Goal: Information Seeking & Learning: Find specific fact

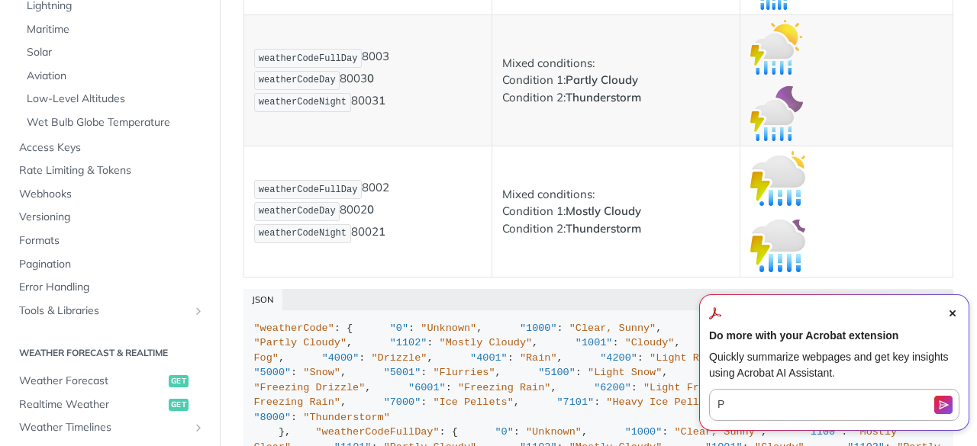
scroll to position [10907, 0]
click at [950, 311] on icon "Close Acrobat AI Assistant Dialog" at bounding box center [952, 314] width 6 height 6
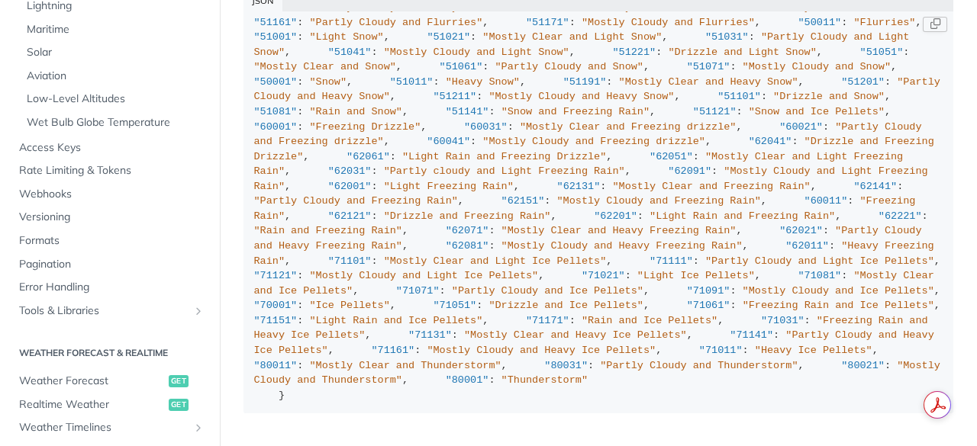
scroll to position [4352, 0]
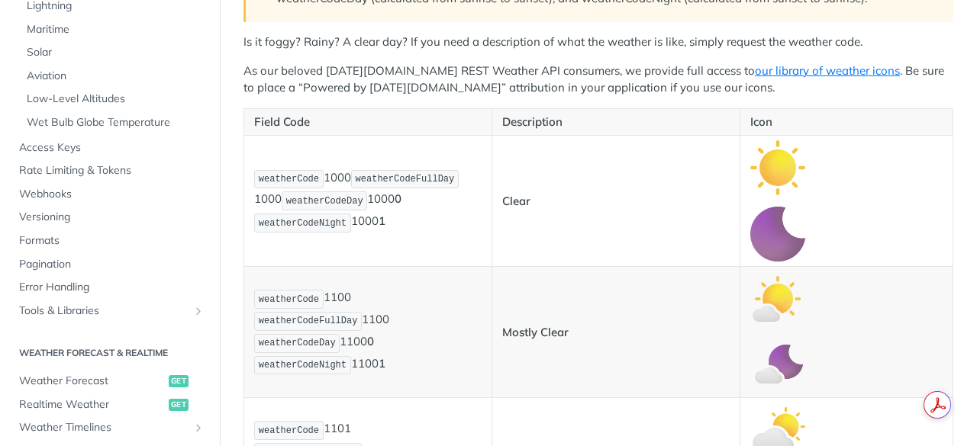
scroll to position [311, 0]
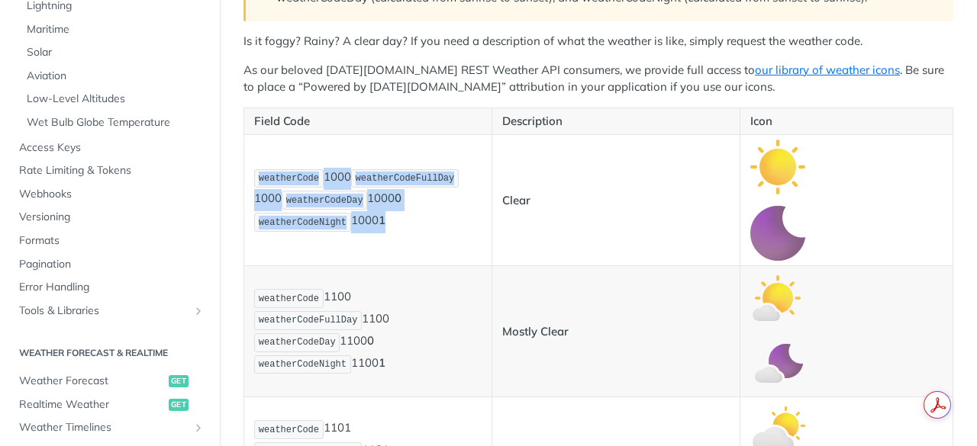
drag, startPoint x: 260, startPoint y: 179, endPoint x: 398, endPoint y: 227, distance: 146.2
click at [398, 227] on p "weatherCode 1000 weatherCodeFullDay 1000 weatherCodeDay 1000 0 weatherCodeNight…" at bounding box center [367, 201] width 227 height 66
copy p "weatherCode 1000 weatherCodeFullDay 1000 weatherCodeDay 1000 0 weatherCodeNight…"
click at [429, 342] on p "weatherCode 1100 weatherCodeFullDay 1100 weatherCodeDay 1100 0 weatherCodeNight…" at bounding box center [367, 332] width 227 height 88
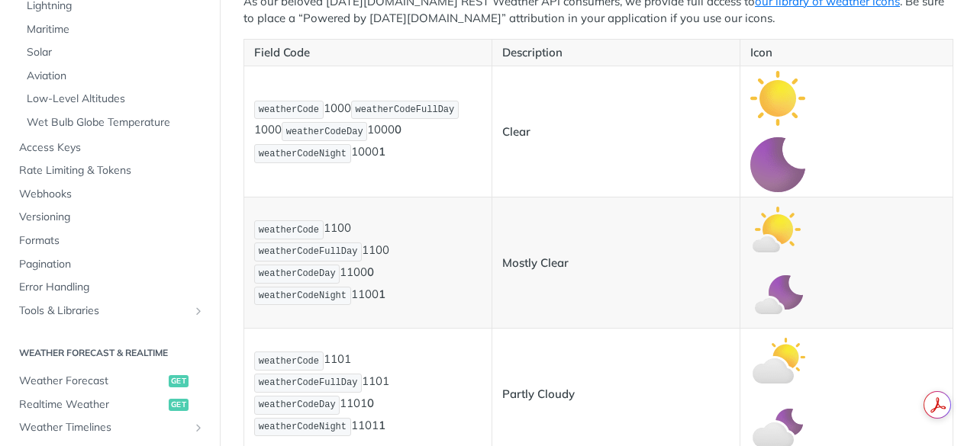
scroll to position [381, 0]
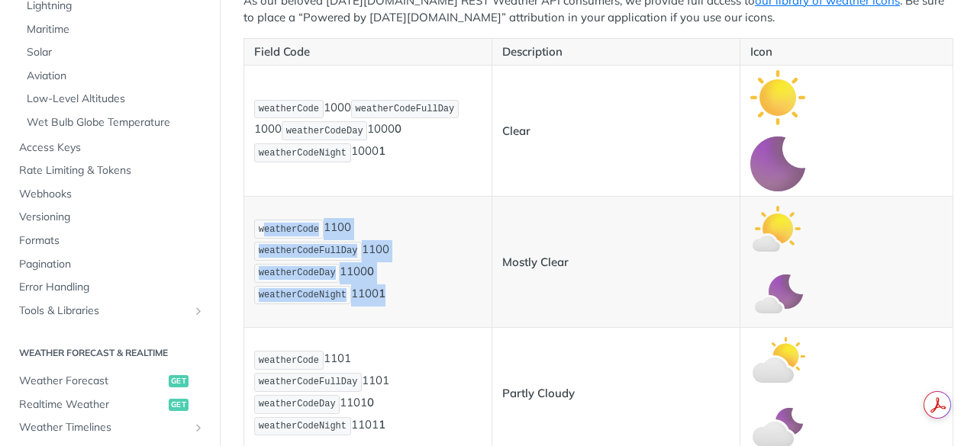
drag, startPoint x: 262, startPoint y: 233, endPoint x: 387, endPoint y: 291, distance: 137.9
click at [387, 291] on p "weatherCode 1100 weatherCodeFullDay 1100 weatherCodeDay 1100 0 weatherCodeNight…" at bounding box center [367, 262] width 227 height 88
copy p "eatherCode 1100 weatherCodeFullDay 1100 weatherCodeDay 1100 0 weatherCodeNight …"
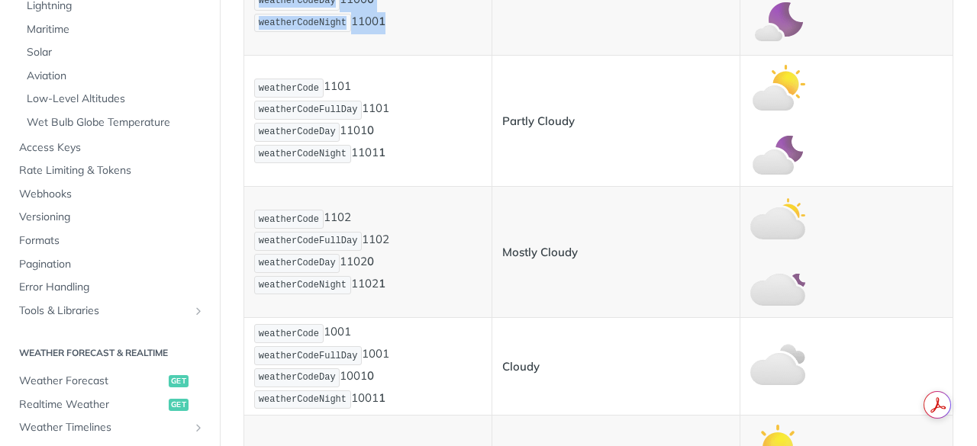
scroll to position [654, 0]
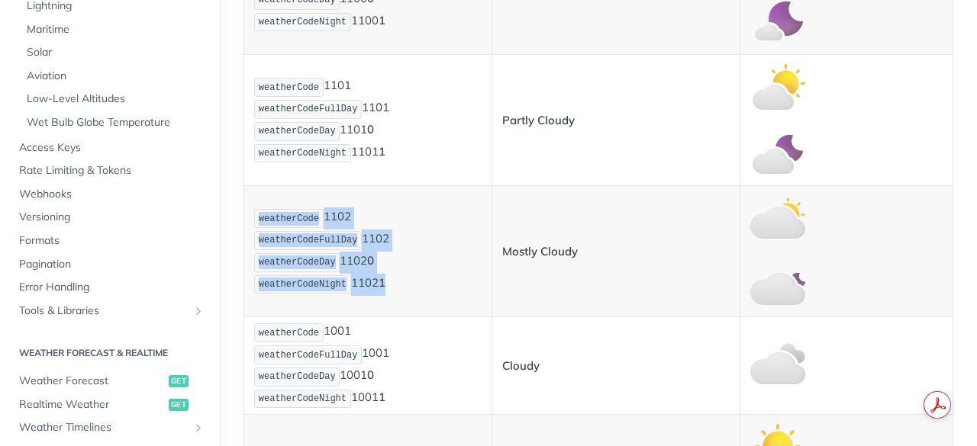
drag, startPoint x: 259, startPoint y: 214, endPoint x: 427, endPoint y: 308, distance: 193.0
click at [427, 308] on td "weatherCode 1102 weatherCodeFullDay 1102 weatherCodeDay 1102 0 weatherCodeNight…" at bounding box center [368, 251] width 248 height 131
copy p "weatherCode 1102 weatherCodeFullDay 1102 weatherCodeDay 1102 0 weatherCodeNight…"
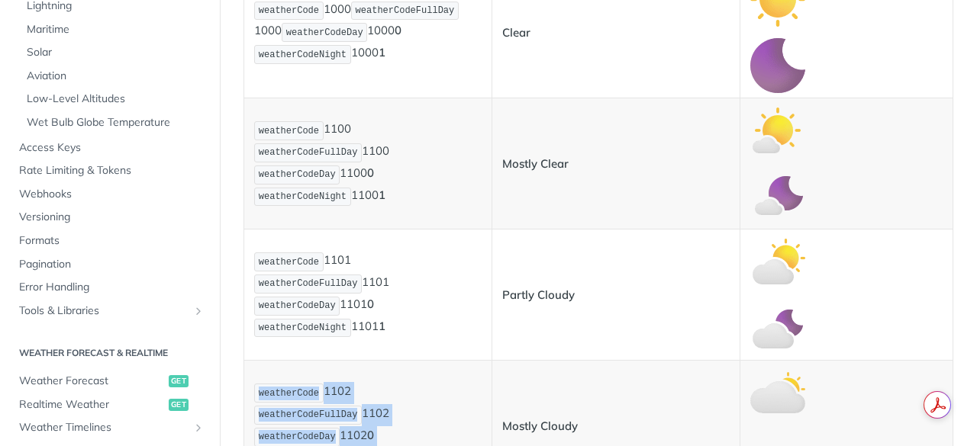
scroll to position [472, 0]
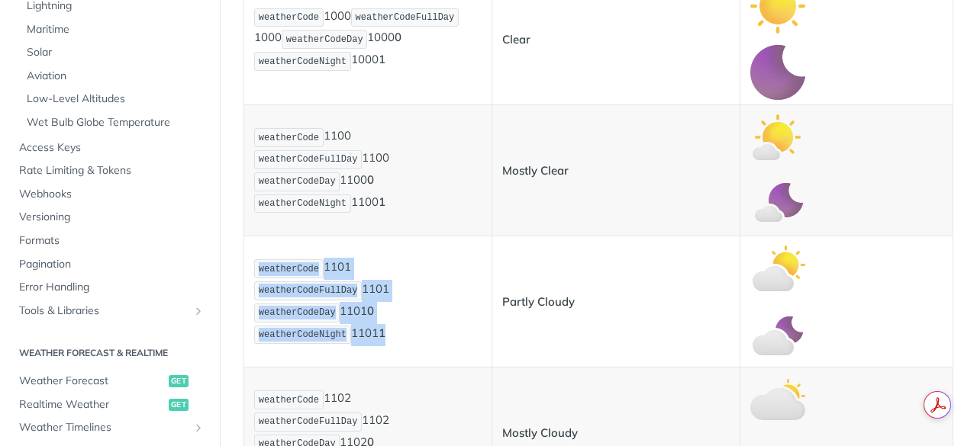
drag, startPoint x: 261, startPoint y: 269, endPoint x: 417, endPoint y: 340, distance: 172.1
click at [417, 340] on p "weatherCode 1101 weatherCodeFullDay 1101 weatherCodeDay 1101 0 weatherCodeNight…" at bounding box center [367, 302] width 227 height 88
copy p "weatherCode 1101 weatherCodeFullDay 1101 weatherCodeDay 1101 0 weatherCodeNight…"
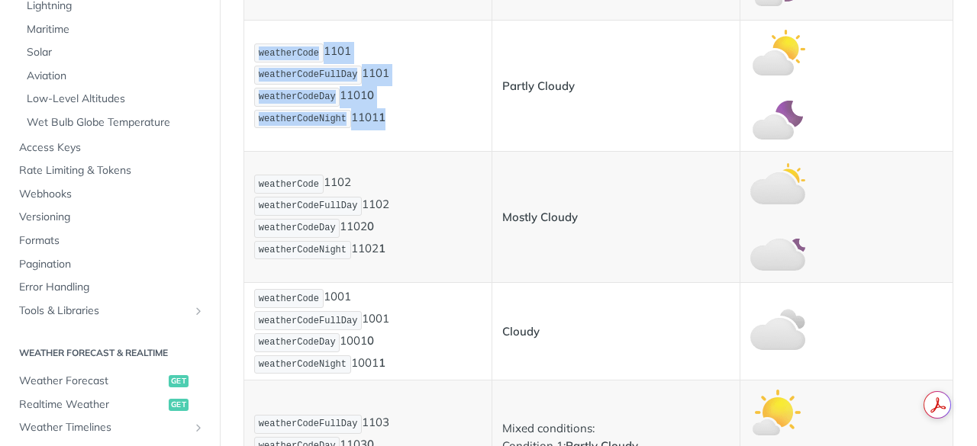
scroll to position [690, 0]
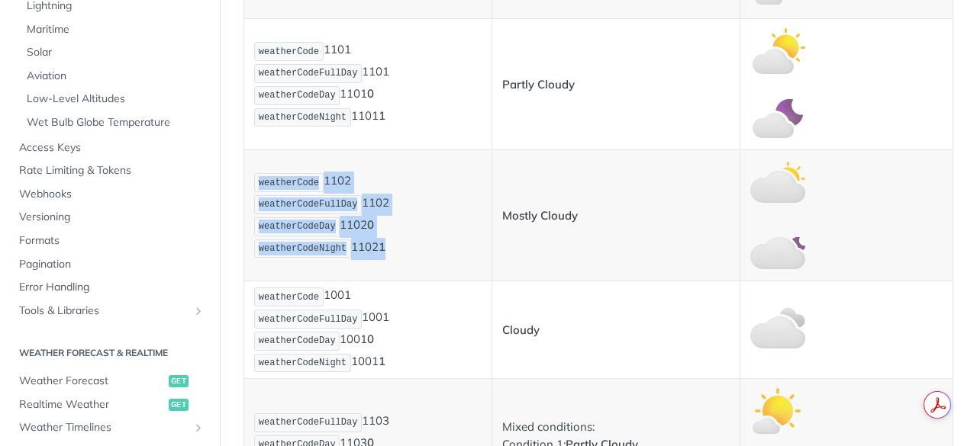
drag, startPoint x: 260, startPoint y: 185, endPoint x: 398, endPoint y: 259, distance: 156.7
click at [398, 259] on p "weatherCode 1102 weatherCodeFullDay 1102 weatherCodeDay 1102 0 weatherCodeNight…" at bounding box center [367, 216] width 227 height 88
copy p "weatherCode 1102 weatherCodeFullDay 1102 weatherCodeDay 1102 0 weatherCodeNight…"
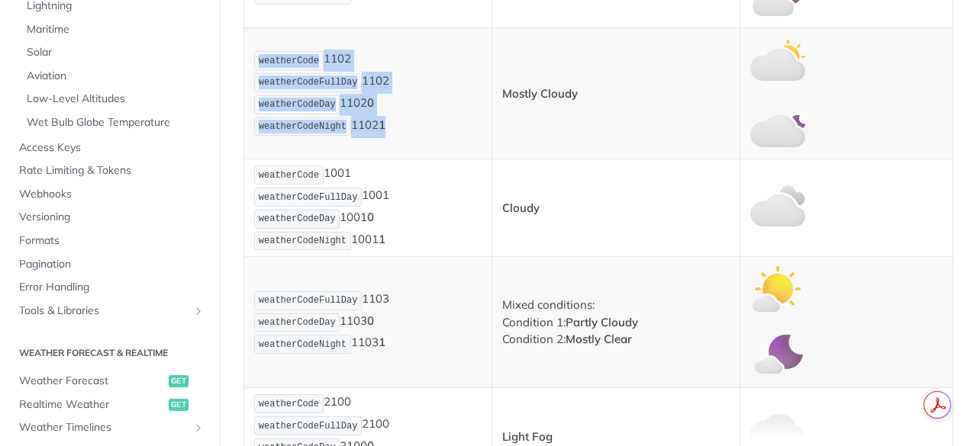
scroll to position [819, 0]
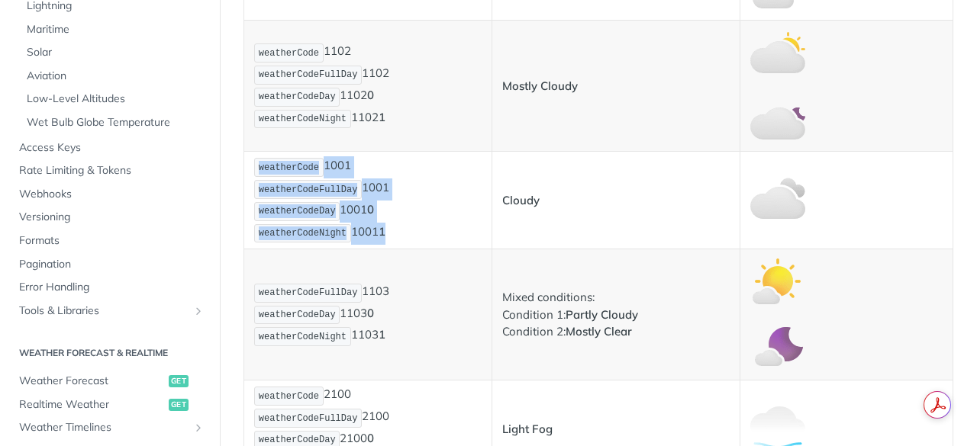
drag, startPoint x: 261, startPoint y: 169, endPoint x: 393, endPoint y: 228, distance: 144.5
click at [393, 228] on p "weatherCode 1001 weatherCodeFullDay 1001 weatherCodeDay 1001 0 weatherCodeNight…" at bounding box center [367, 200] width 227 height 88
copy p "weatherCode 1001 weatherCodeFullDay 1001 weatherCodeDay 1001 0 weatherCodeNight…"
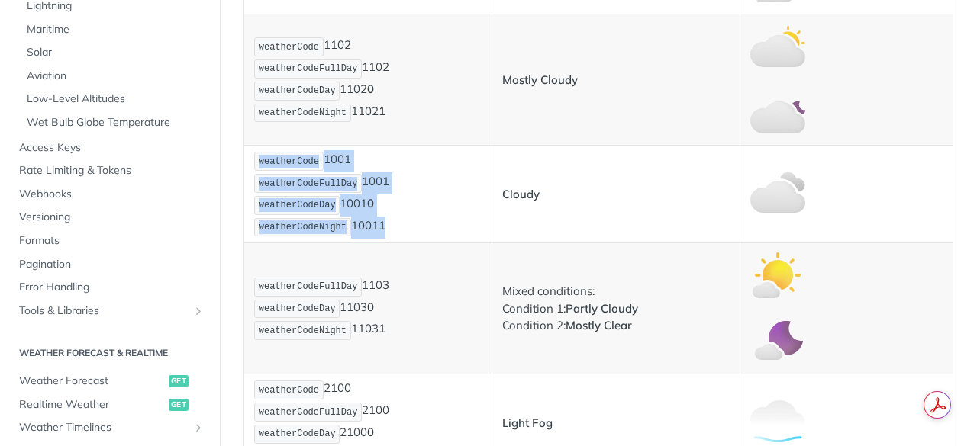
scroll to position [826, 0]
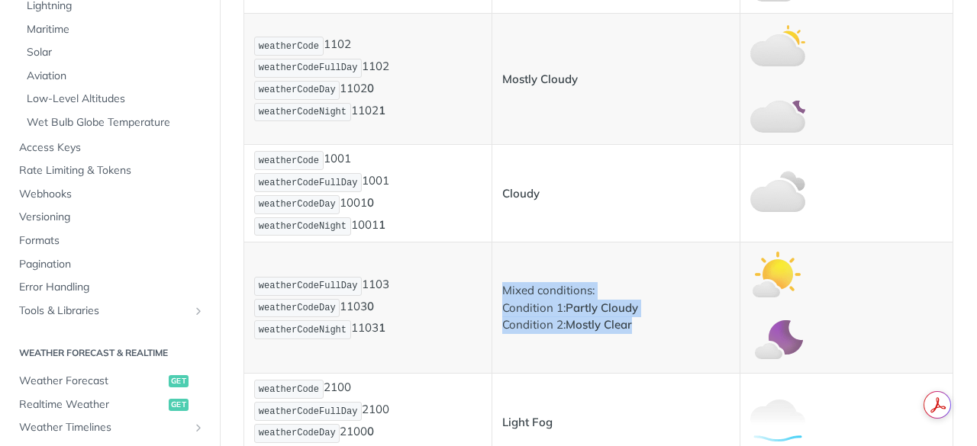
drag, startPoint x: 500, startPoint y: 291, endPoint x: 637, endPoint y: 340, distance: 145.5
click at [637, 340] on td "Mixed conditions: Condition 1: Partly Cloudy Condition 2: Mostly Clear" at bounding box center [616, 308] width 248 height 131
copy p "Mixed conditions: Condition 1: Partly Cloudy Condition 2: Mostly Clear"
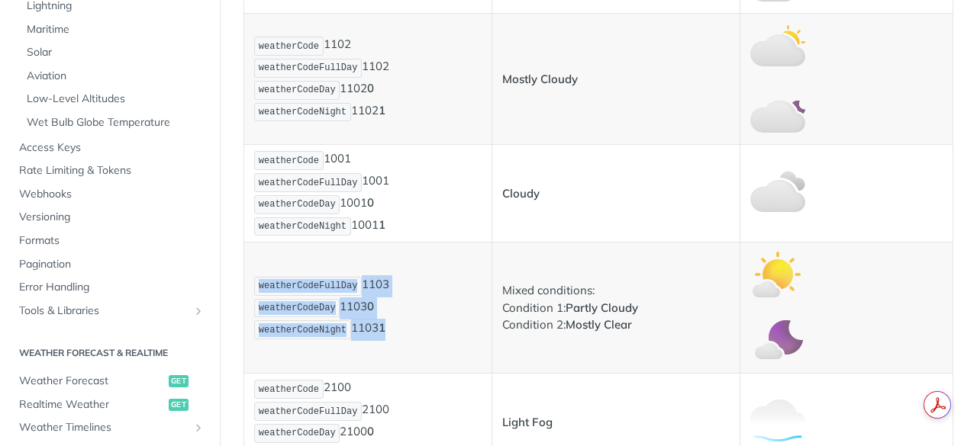
drag, startPoint x: 261, startPoint y: 284, endPoint x: 392, endPoint y: 350, distance: 147.1
click at [392, 350] on td "weatherCodeFullDay 1103 weatherCodeDay 1103 0 weatherCodeNight 1103 1" at bounding box center [368, 308] width 248 height 131
copy p "weatherCodeFullDay 1103 weatherCodeDay 1103 0 weatherCodeNight 1103 1"
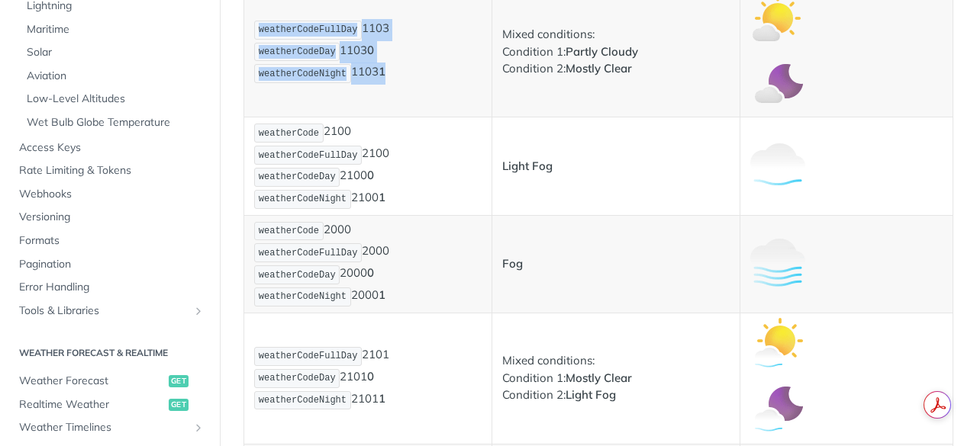
scroll to position [1081, 0]
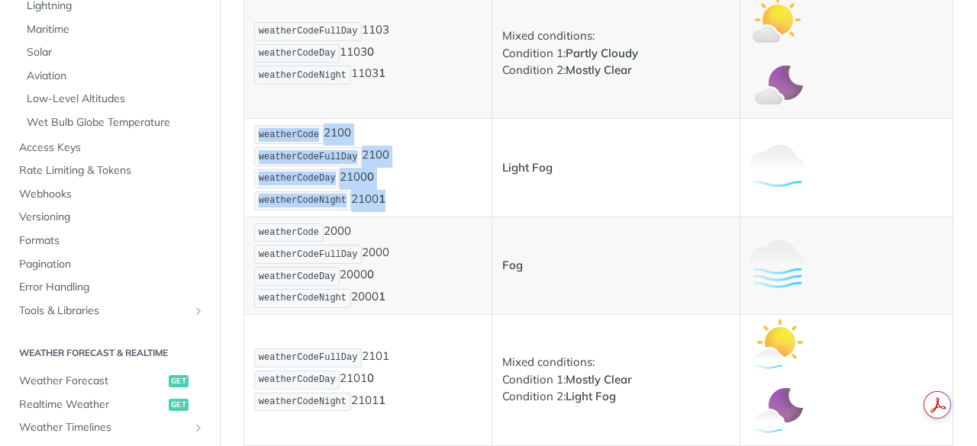
drag, startPoint x: 260, startPoint y: 134, endPoint x: 380, endPoint y: 196, distance: 135.1
click at [380, 196] on p "weatherCode 2100 weatherCodeFullDay 2100 weatherCodeDay 2100 0 weatherCodeNight…" at bounding box center [367, 168] width 227 height 88
copy p "weatherCode 2100 weatherCodeFullDay 2100 weatherCodeDay 2100 0 weatherCodeNight…"
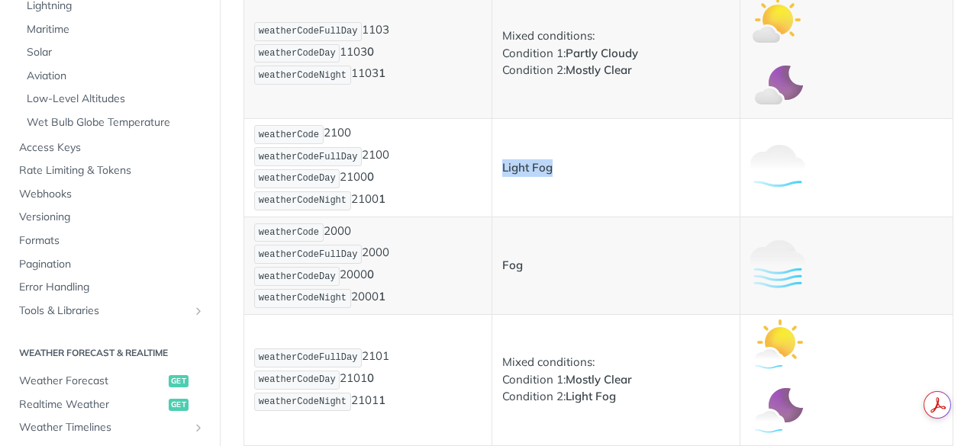
drag, startPoint x: 498, startPoint y: 164, endPoint x: 551, endPoint y: 165, distance: 52.6
click at [551, 165] on p "Light Fog" at bounding box center [615, 168] width 227 height 18
copy strong "Light Fog"
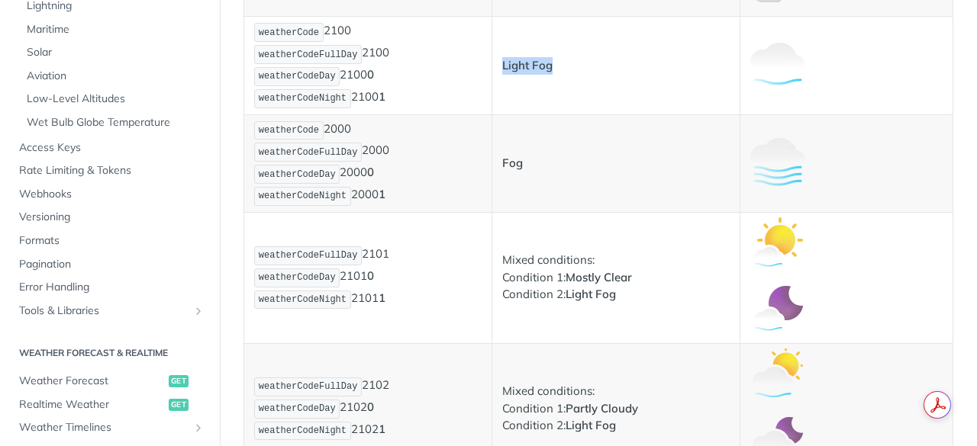
scroll to position [1184, 0]
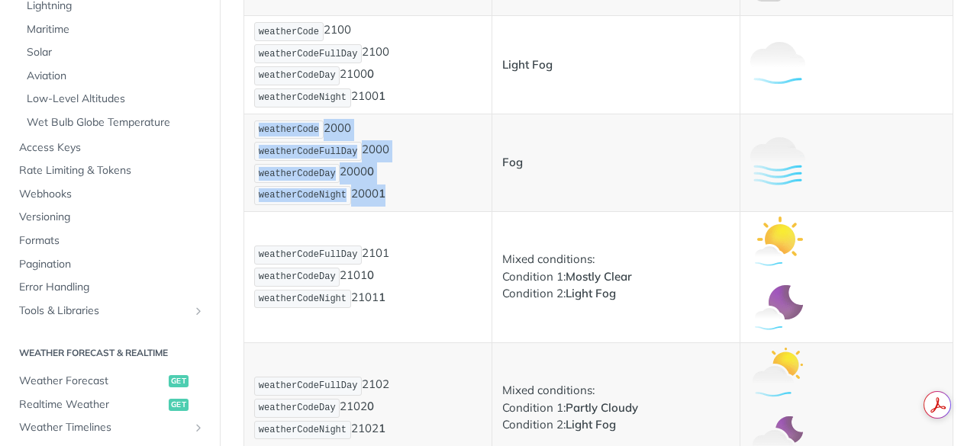
drag, startPoint x: 260, startPoint y: 127, endPoint x: 401, endPoint y: 187, distance: 152.8
click at [401, 187] on p "weatherCode 2000 weatherCodeFullDay 2000 weatherCodeDay 2000 0 weatherCodeNight…" at bounding box center [367, 163] width 227 height 88
click at [413, 200] on p "weatherCode 2000 weatherCodeFullDay 2000 weatherCodeDay 2000 0 weatherCodeNight…" at bounding box center [367, 163] width 227 height 88
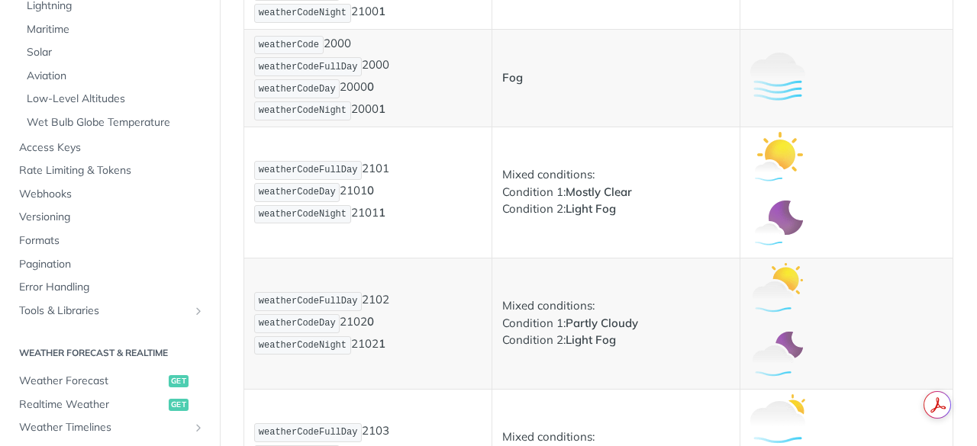
scroll to position [1270, 0]
drag, startPoint x: 261, startPoint y: 169, endPoint x: 319, endPoint y: 199, distance: 65.2
click at [319, 199] on p "weatherCodeFullDay 2101 weatherCodeDay 2101 0 weatherCodeNight 2101 1" at bounding box center [367, 192] width 227 height 66
click at [319, 199] on code "weatherCodeDay" at bounding box center [296, 191] width 85 height 19
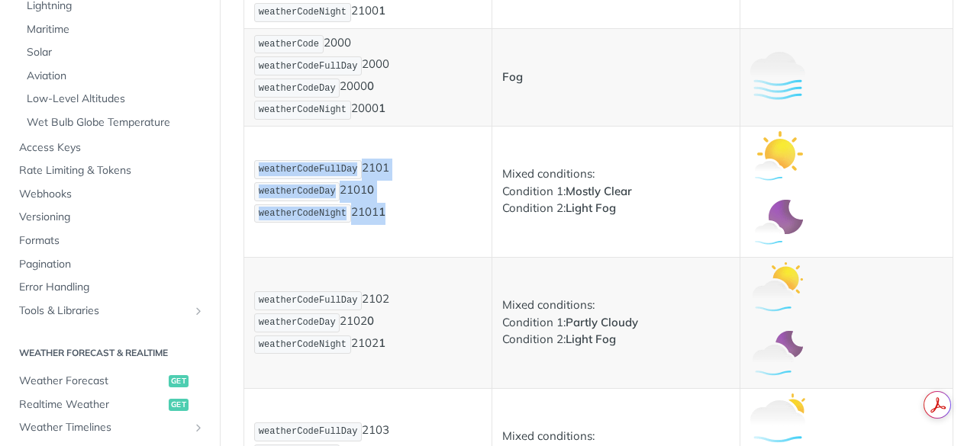
drag, startPoint x: 260, startPoint y: 168, endPoint x: 388, endPoint y: 209, distance: 134.6
click at [388, 209] on p "weatherCodeFullDay 2101 weatherCodeDay 2101 0 weatherCodeNight 2101 1" at bounding box center [367, 192] width 227 height 66
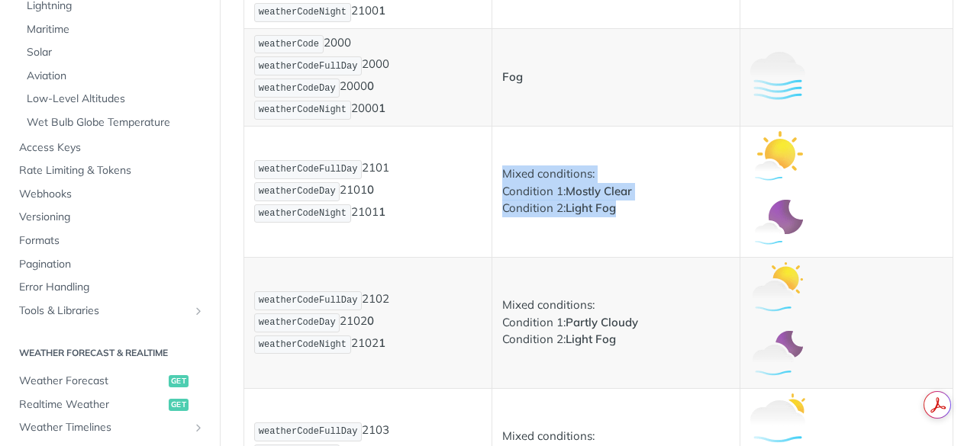
drag, startPoint x: 501, startPoint y: 170, endPoint x: 636, endPoint y: 206, distance: 139.7
click at [636, 206] on p "Mixed conditions: Condition 1: Mostly Clear Condition 2: Light Fog" at bounding box center [615, 192] width 227 height 52
